Goal: Check status: Check status

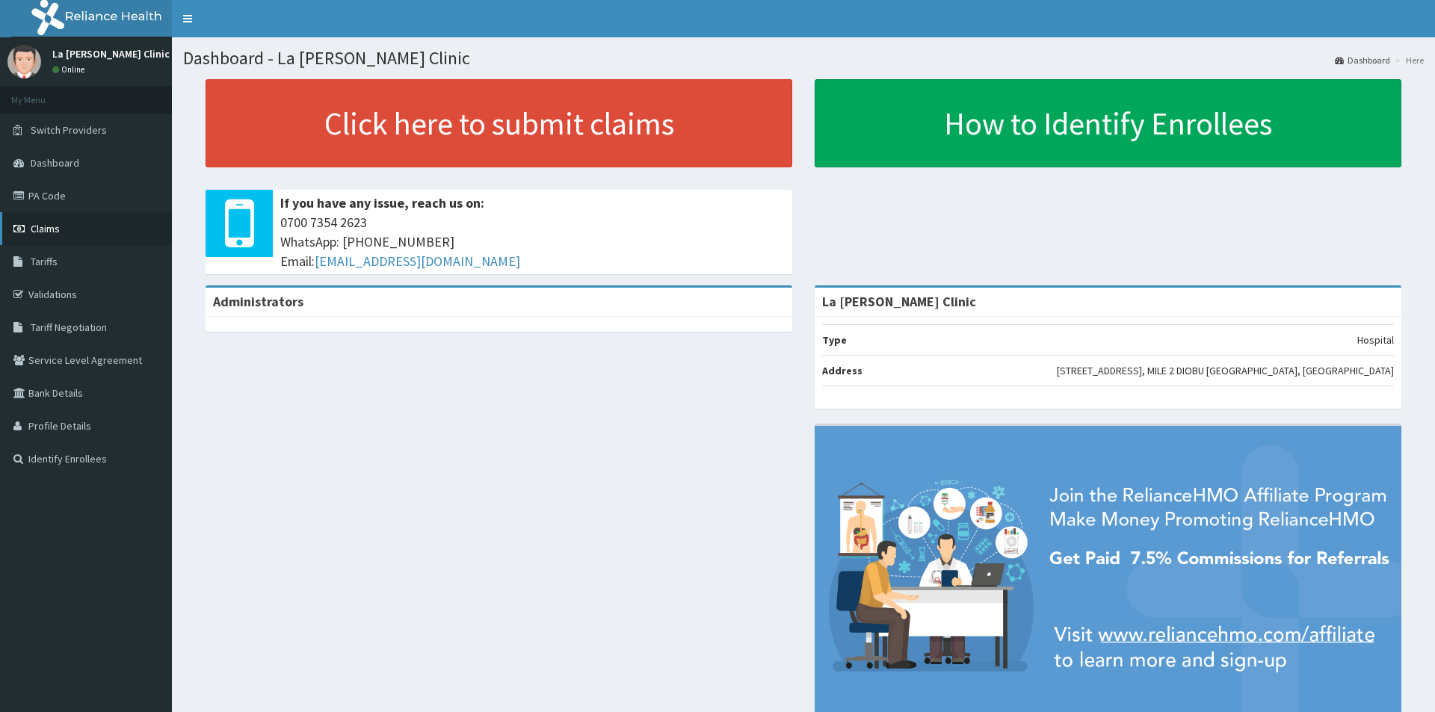
click at [40, 231] on span "Claims" at bounding box center [45, 228] width 29 height 13
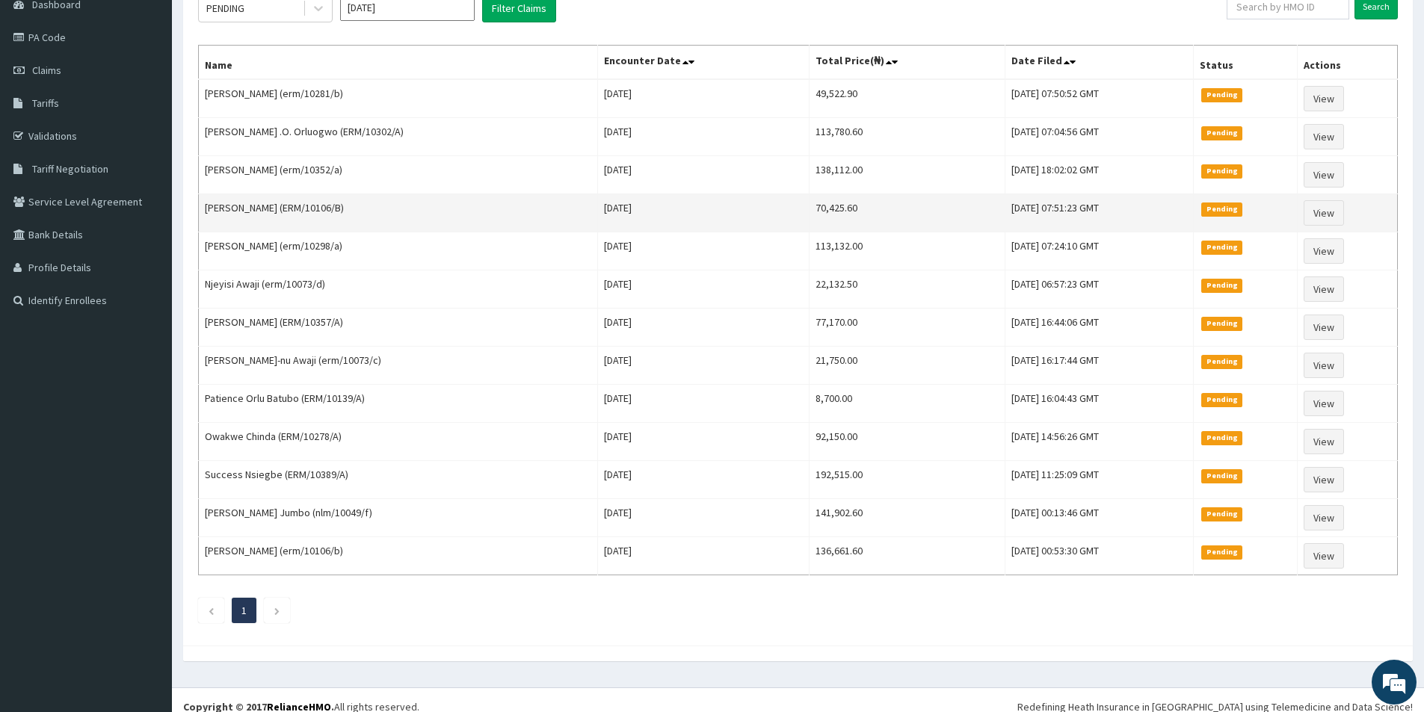
scroll to position [172, 0]
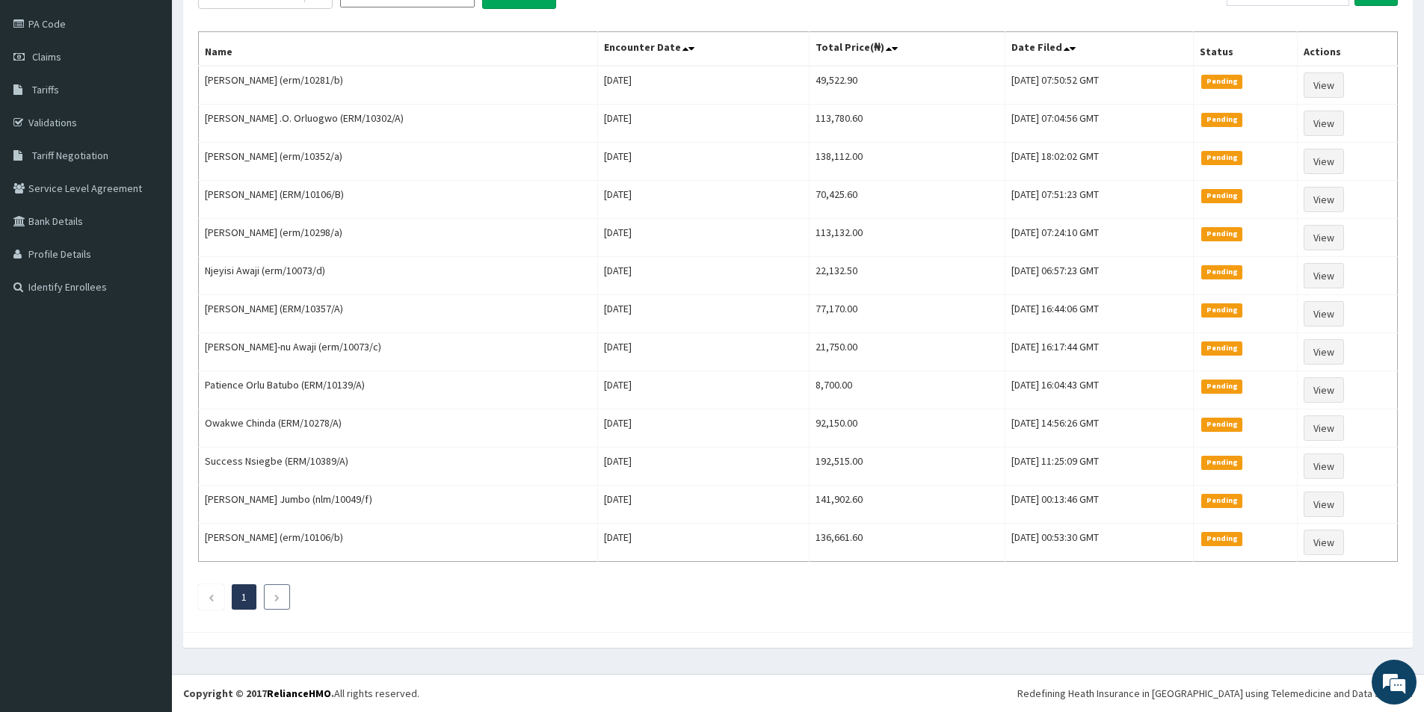
click at [272, 600] on li at bounding box center [277, 596] width 26 height 25
click at [273, 599] on li at bounding box center [277, 596] width 26 height 25
click at [213, 593] on icon "Previous page" at bounding box center [211, 597] width 7 height 9
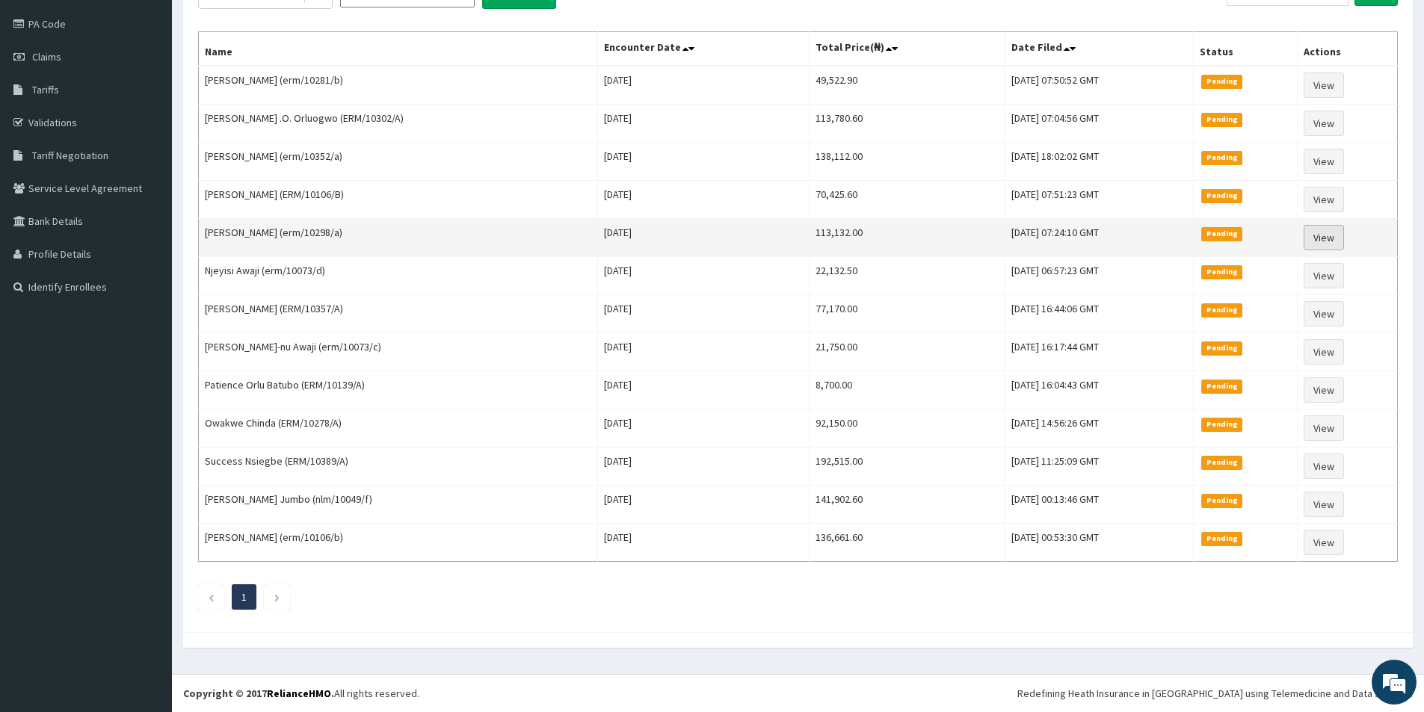
click at [1321, 236] on link "View" at bounding box center [1323, 237] width 40 height 25
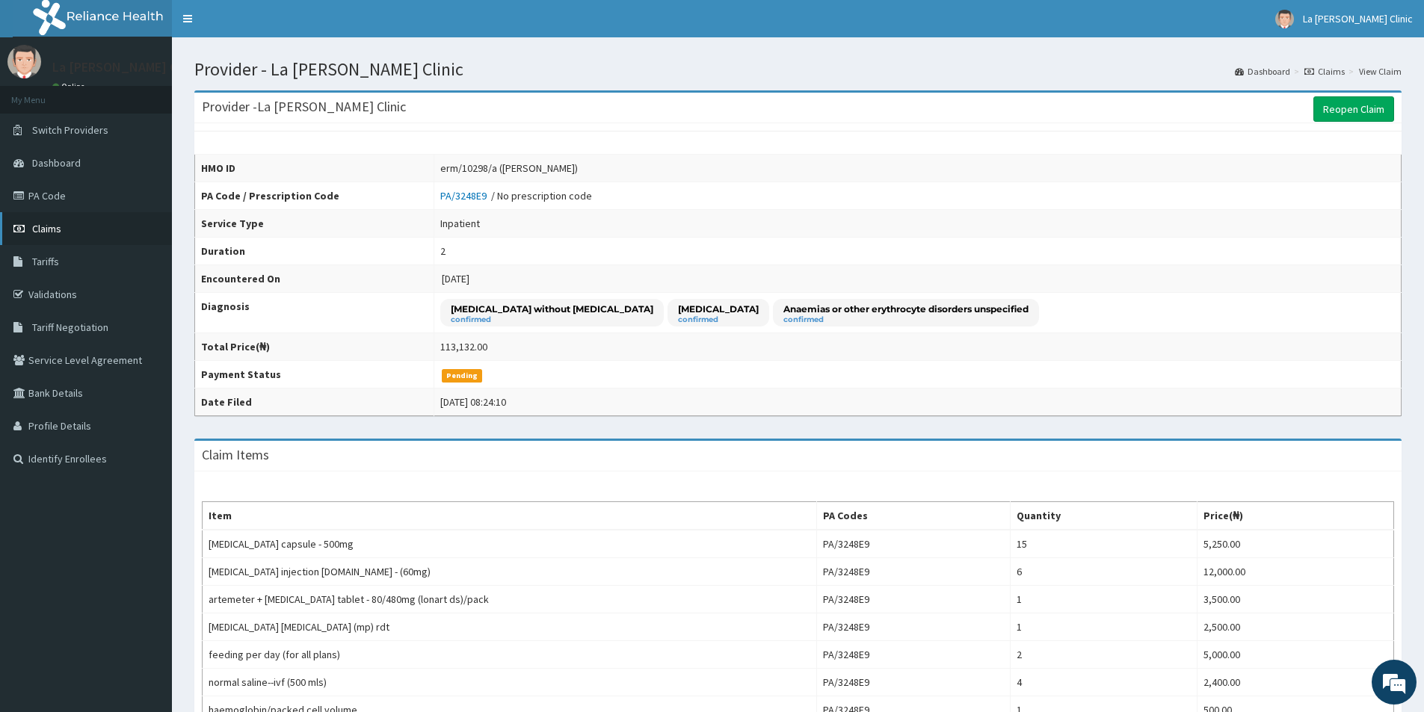
click at [47, 229] on span "Claims" at bounding box center [46, 228] width 29 height 13
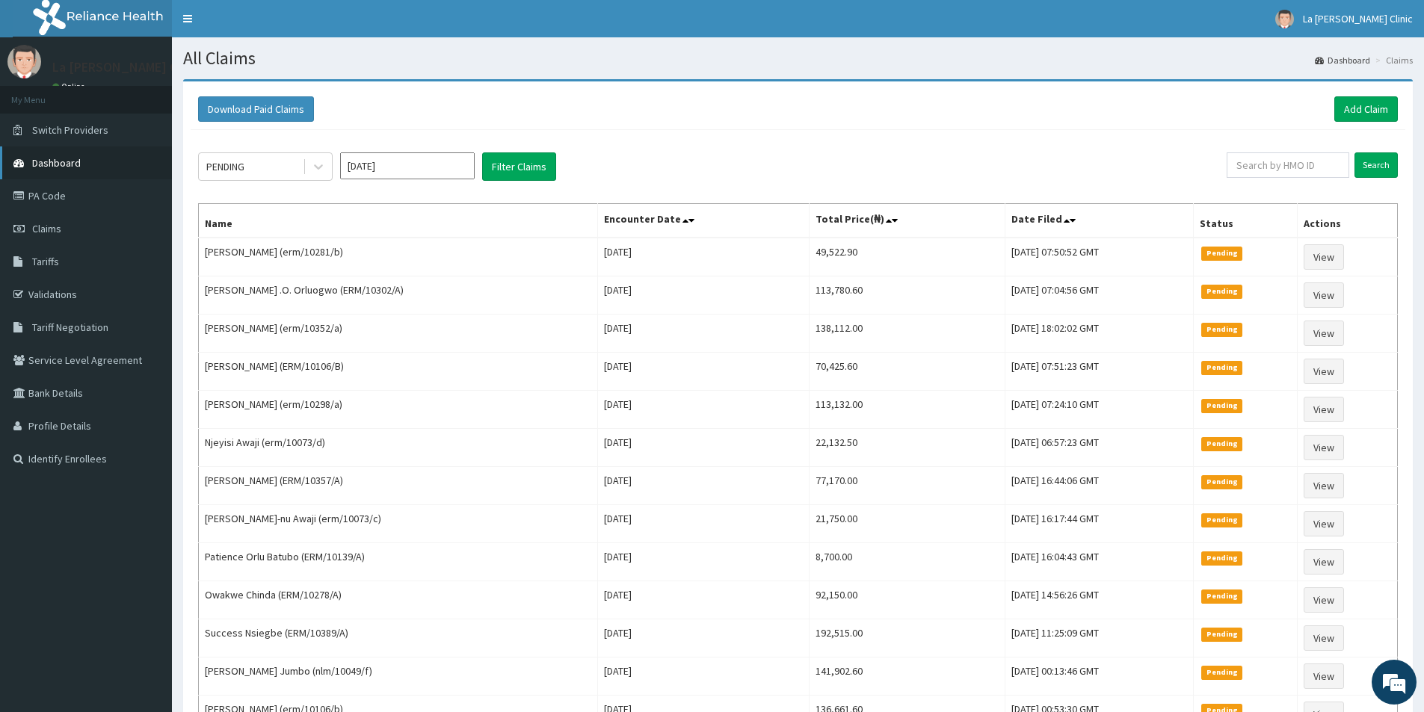
click at [92, 170] on link "Dashboard" at bounding box center [86, 162] width 172 height 33
